Goal: Task Accomplishment & Management: Use online tool/utility

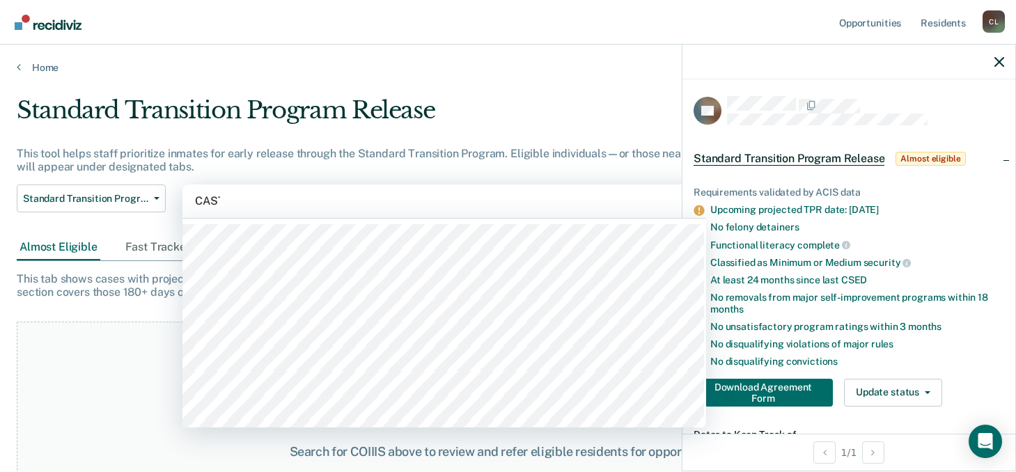
type input "CASTR"
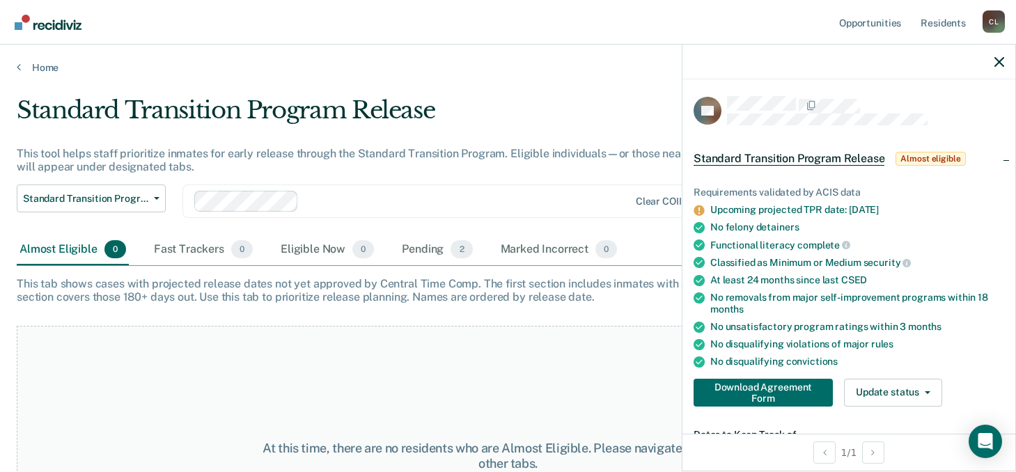
click at [992, 56] on div at bounding box center [848, 62] width 333 height 35
click at [1003, 63] on icon "button" at bounding box center [999, 62] width 10 height 10
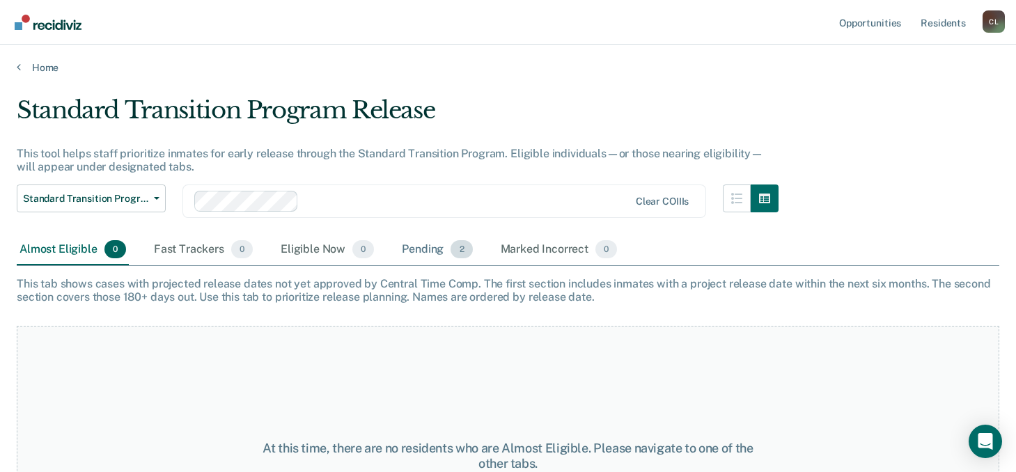
click at [411, 250] on div "Pending 2" at bounding box center [437, 250] width 76 height 31
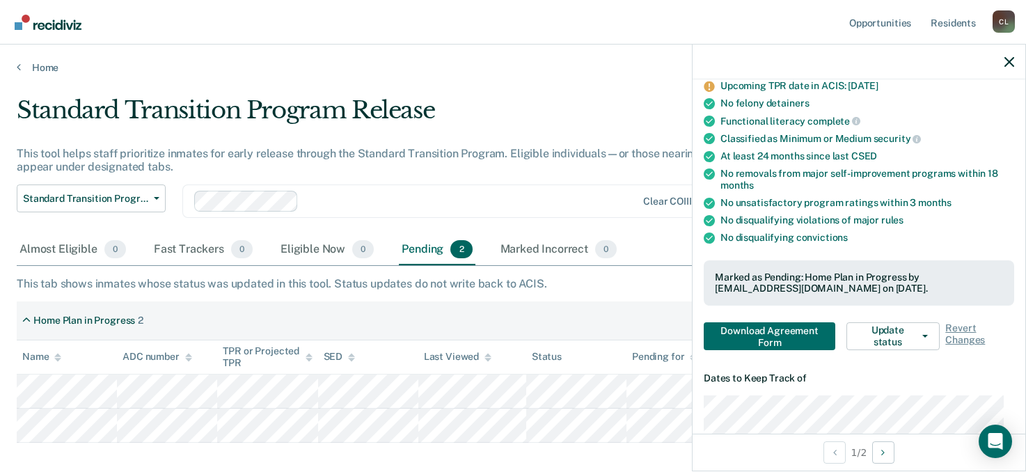
scroll to position [209, 0]
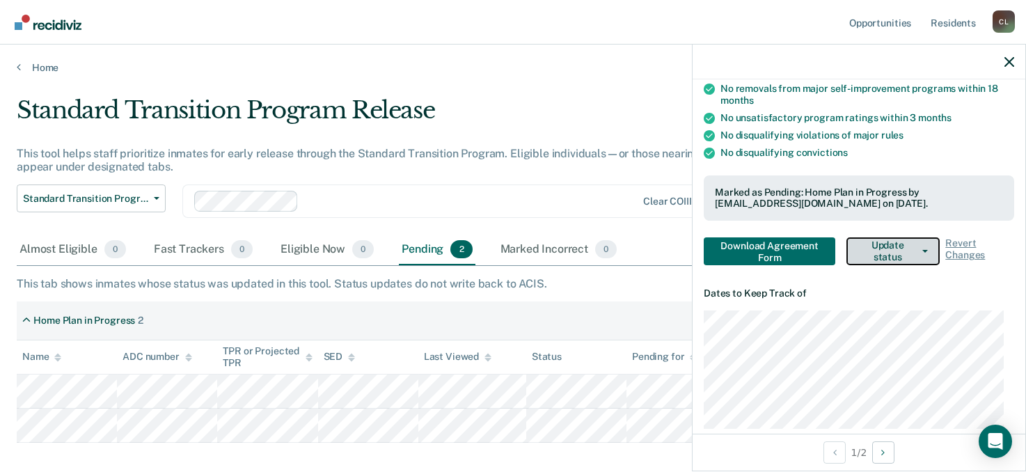
click at [906, 245] on button "Update status" at bounding box center [893, 251] width 93 height 28
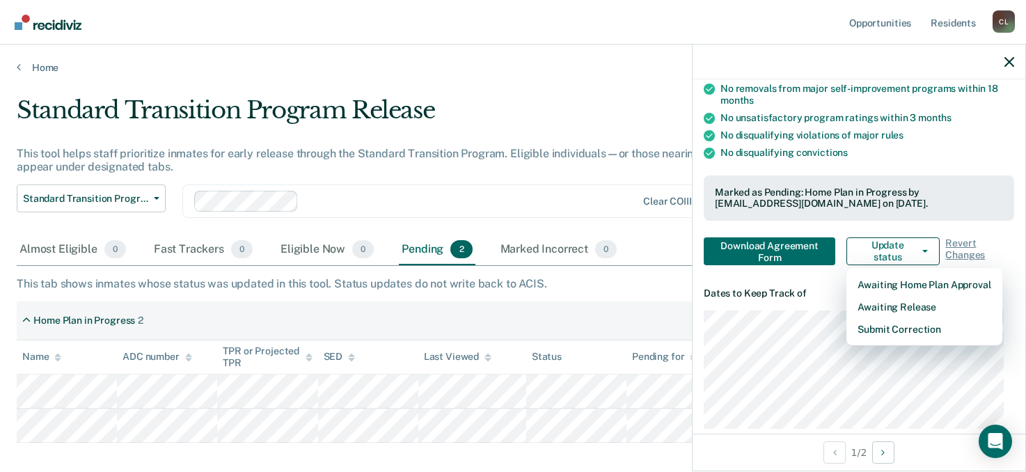
click at [469, 164] on div "This tool helps staff prioritize inmates for early release through the Standard…" at bounding box center [402, 160] width 770 height 26
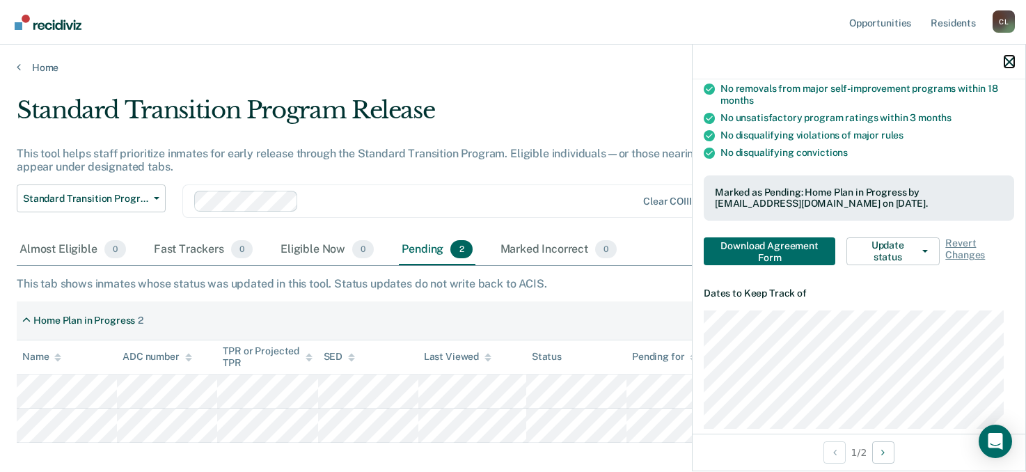
click at [1010, 67] on icon "button" at bounding box center [1010, 62] width 10 height 10
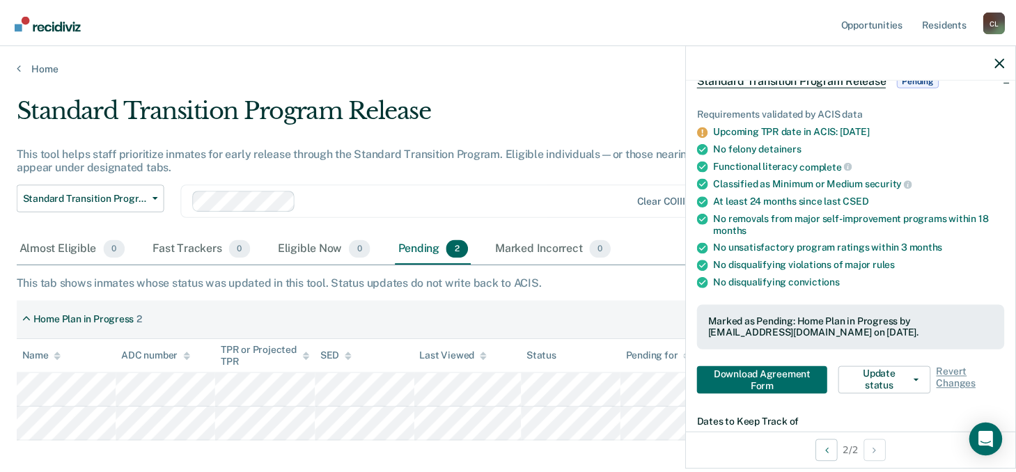
scroll to position [139, 0]
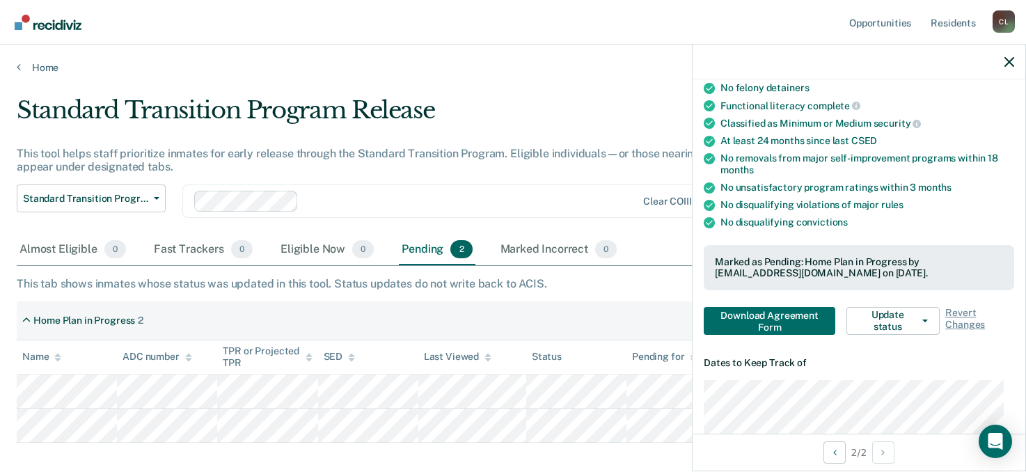
click at [604, 114] on div "Standard Transition Program Release" at bounding box center [402, 116] width 770 height 40
click at [1004, 64] on div at bounding box center [859, 62] width 333 height 35
click at [1013, 63] on icon "button" at bounding box center [1010, 62] width 10 height 10
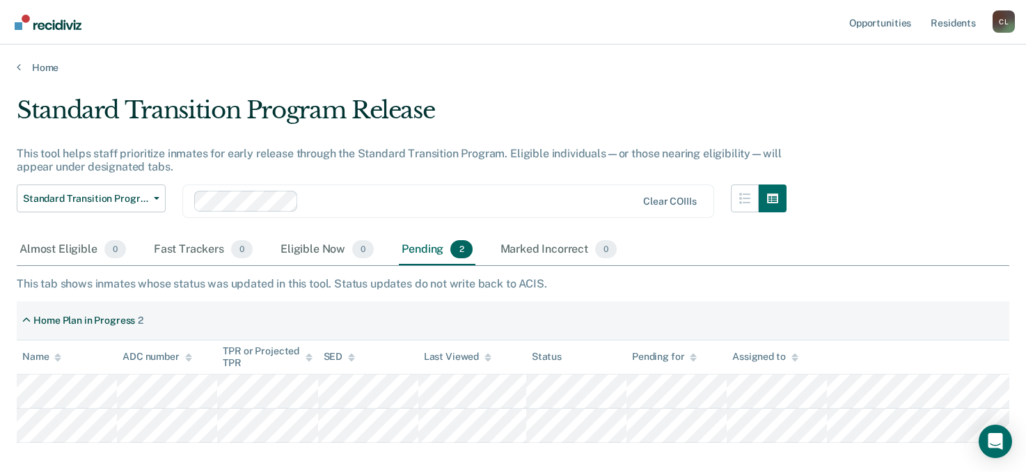
drag, startPoint x: 678, startPoint y: 203, endPoint x: 274, endPoint y: 205, distance: 404.6
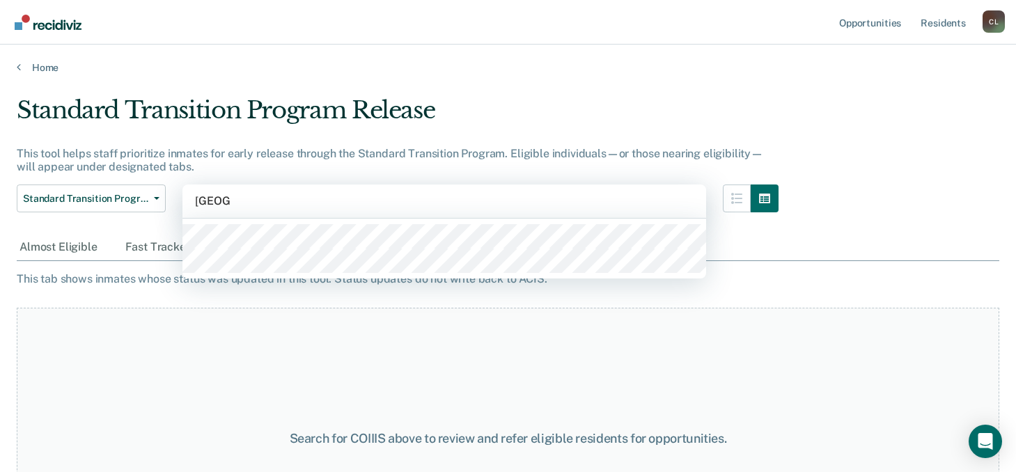
type input "[PERSON_NAME]"
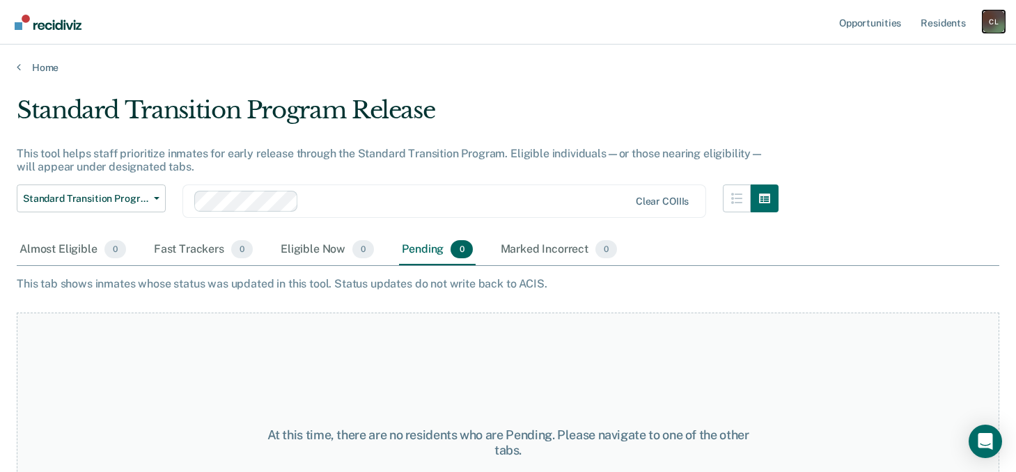
click at [983, 17] on div "C L" at bounding box center [994, 21] width 22 height 22
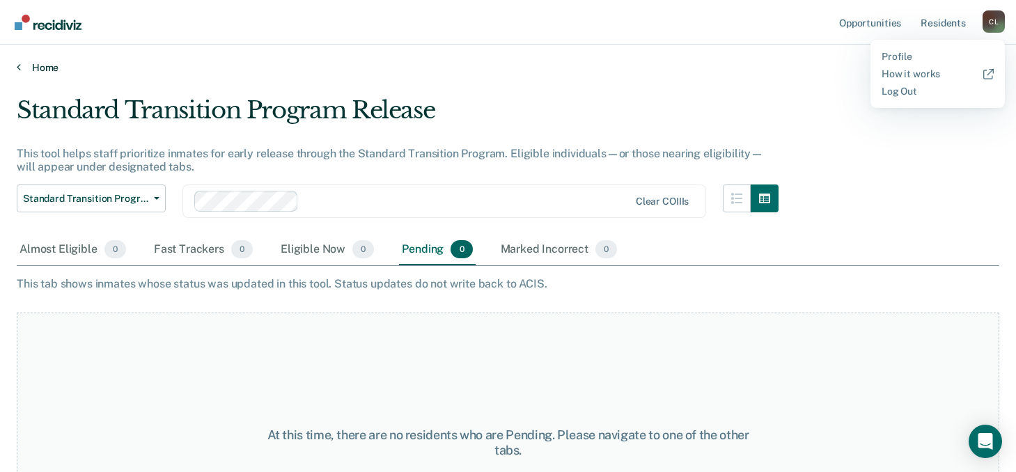
click at [656, 65] on link "Home" at bounding box center [508, 67] width 983 height 13
